Goal: Transaction & Acquisition: Obtain resource

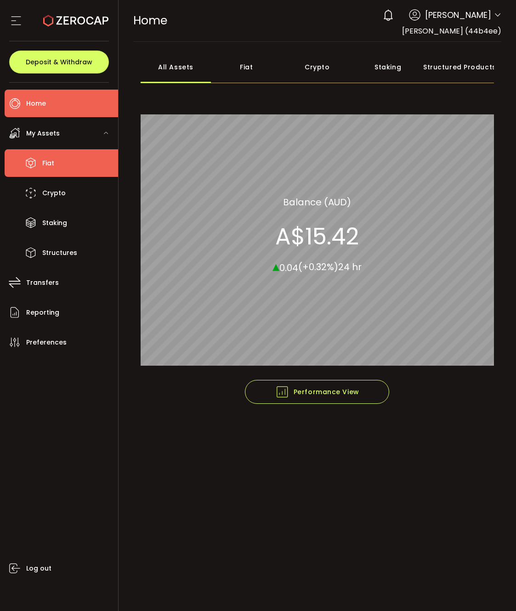
click at [52, 164] on span "Fiat" at bounding box center [48, 163] width 12 height 13
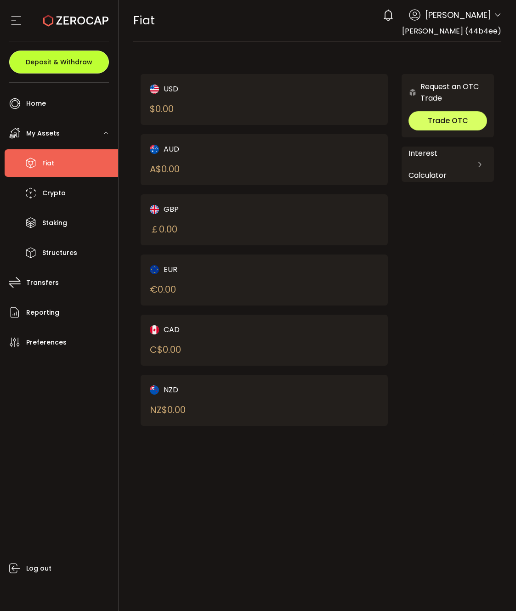
click at [42, 59] on span "Deposit & Withdraw" at bounding box center [59, 62] width 67 height 6
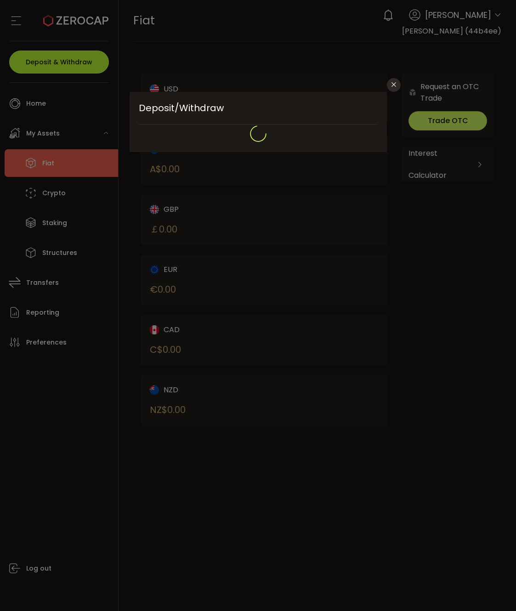
type input "**********"
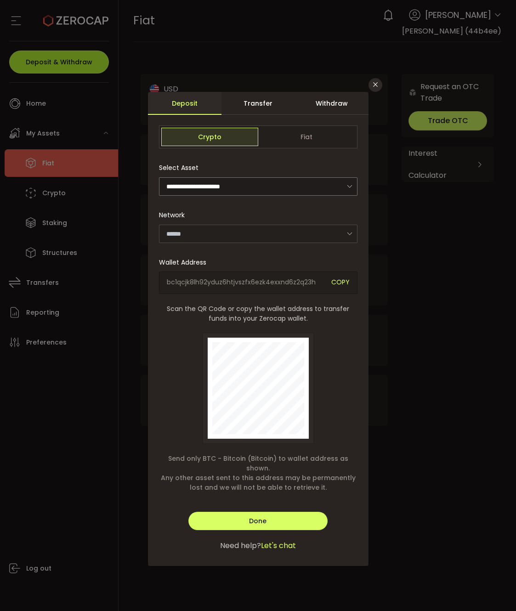
type input "*******"
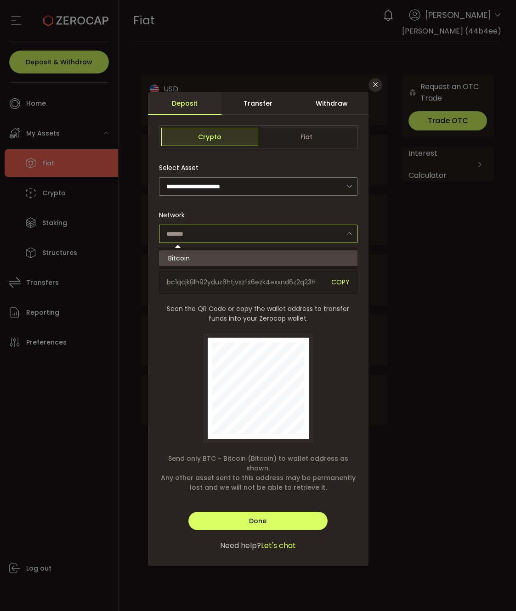
click at [193, 232] on input "dialog" at bounding box center [258, 234] width 198 height 18
click at [205, 231] on input "dialog" at bounding box center [258, 234] width 198 height 18
type input "*******"
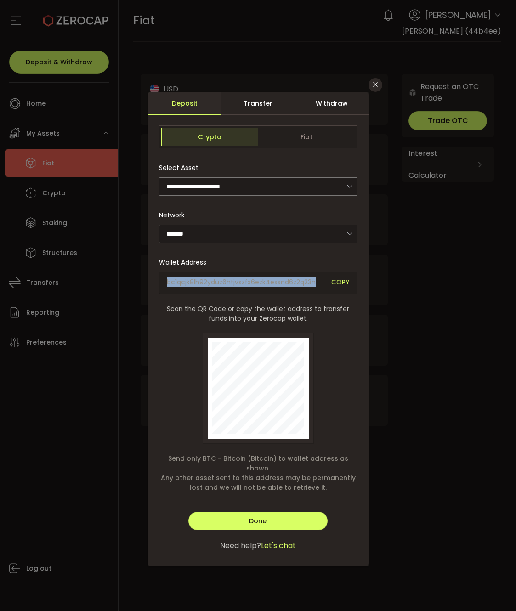
drag, startPoint x: 167, startPoint y: 281, endPoint x: 328, endPoint y: 283, distance: 160.8
click at [328, 283] on div "bc1qcjk8lh92yduz6htjvszfx6ezk4exxnd6z2q23h COPY" at bounding box center [258, 283] width 198 height 23
drag, startPoint x: 322, startPoint y: 317, endPoint x: 309, endPoint y: 318, distance: 13.3
click at [323, 317] on span "Scan the QR Code or copy the wallet address to transfer funds into your Zerocap…" at bounding box center [258, 313] width 198 height 19
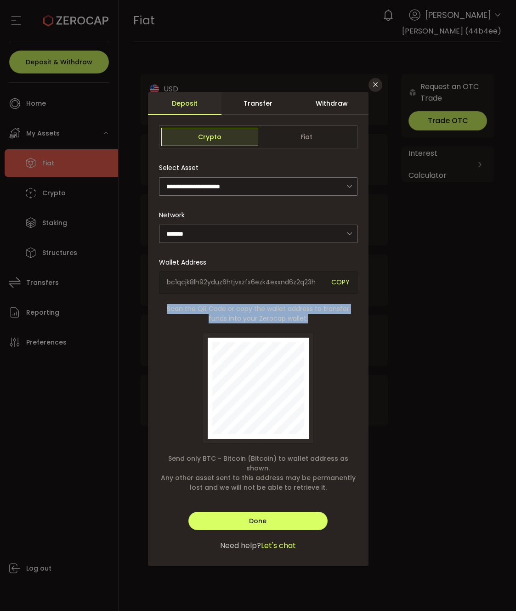
drag, startPoint x: 164, startPoint y: 305, endPoint x: 326, endPoint y: 314, distance: 162.4
click at [326, 314] on span "Scan the QR Code or copy the wallet address to transfer funds into your Zerocap…" at bounding box center [258, 313] width 198 height 19
drag, startPoint x: 167, startPoint y: 306, endPoint x: 317, endPoint y: 319, distance: 150.3
click at [317, 319] on span "Scan the QR Code or copy the wallet address to transfer funds into your Zerocap…" at bounding box center [258, 313] width 198 height 19
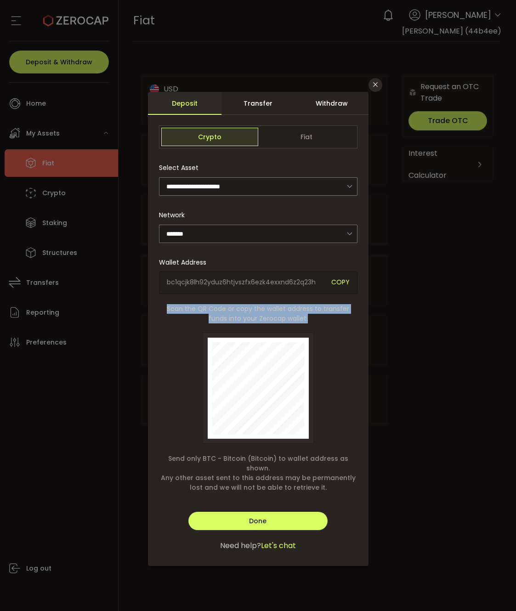
click at [328, 316] on span "Scan the QR Code or copy the wallet address to transfer funds into your Zerocap…" at bounding box center [258, 313] width 198 height 19
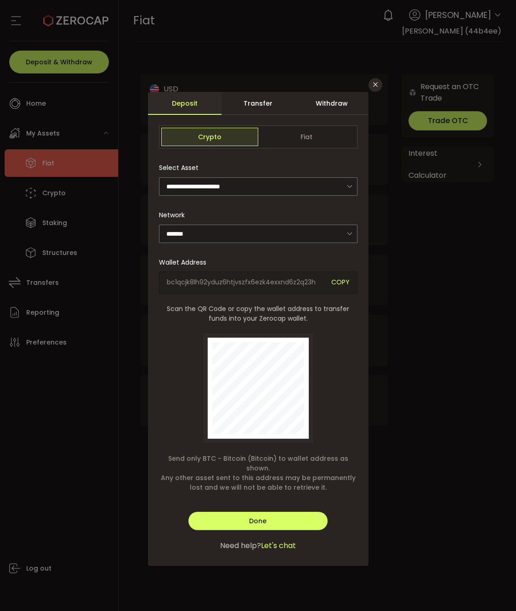
click at [167, 305] on span "Scan the QR Code or copy the wallet address to transfer funds into your Zerocap…" at bounding box center [258, 313] width 198 height 19
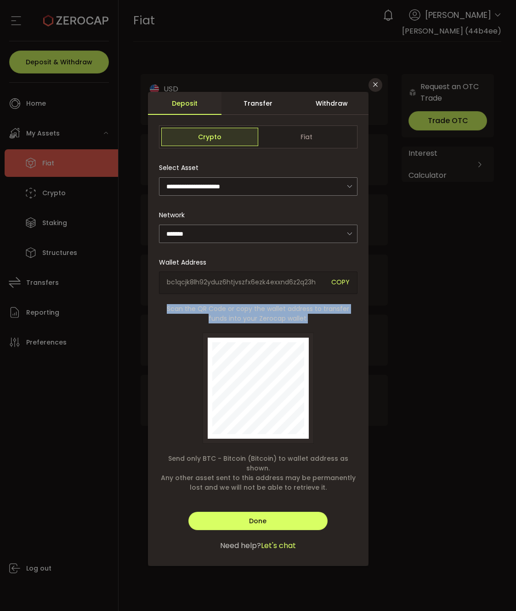
drag, startPoint x: 168, startPoint y: 311, endPoint x: 321, endPoint y: 319, distance: 153.2
click at [321, 319] on span "Scan the QR Code or copy the wallet address to transfer funds into your Zerocap…" at bounding box center [258, 313] width 198 height 19
